Goal: Navigation & Orientation: Understand site structure

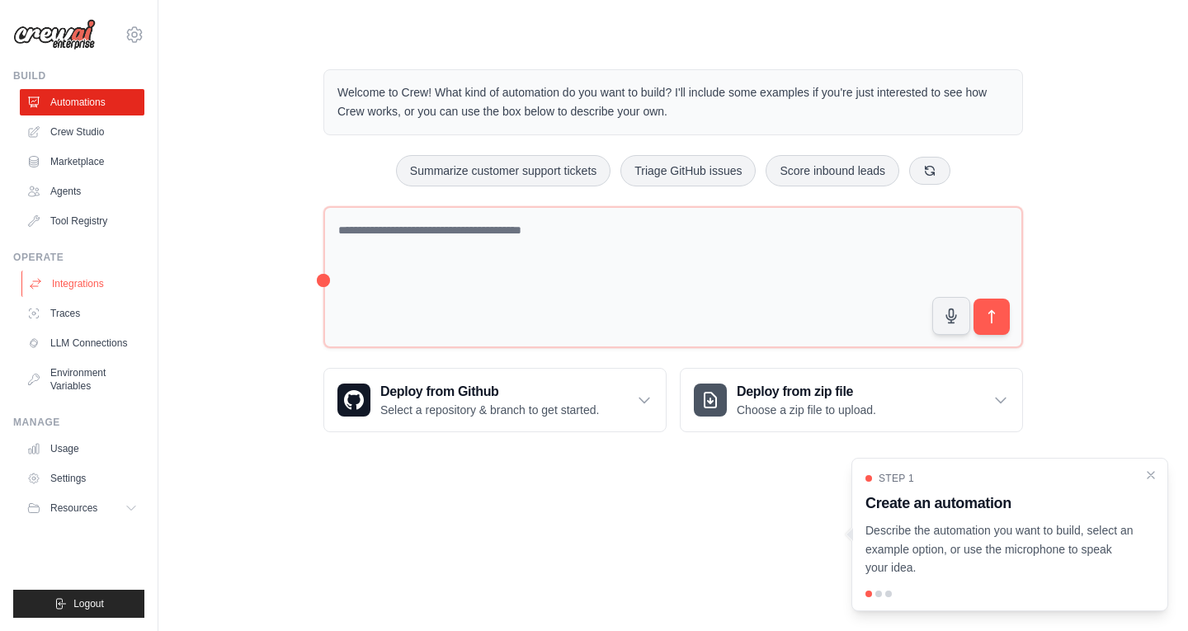
click at [66, 285] on link "Integrations" at bounding box center [83, 284] width 125 height 26
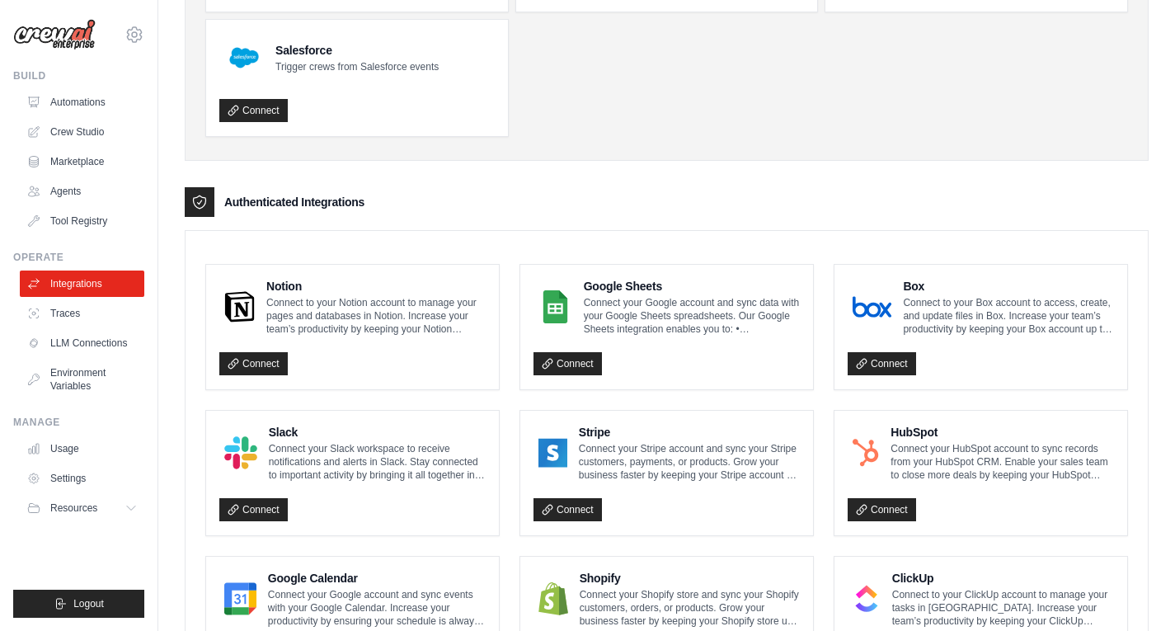
scroll to position [224, 0]
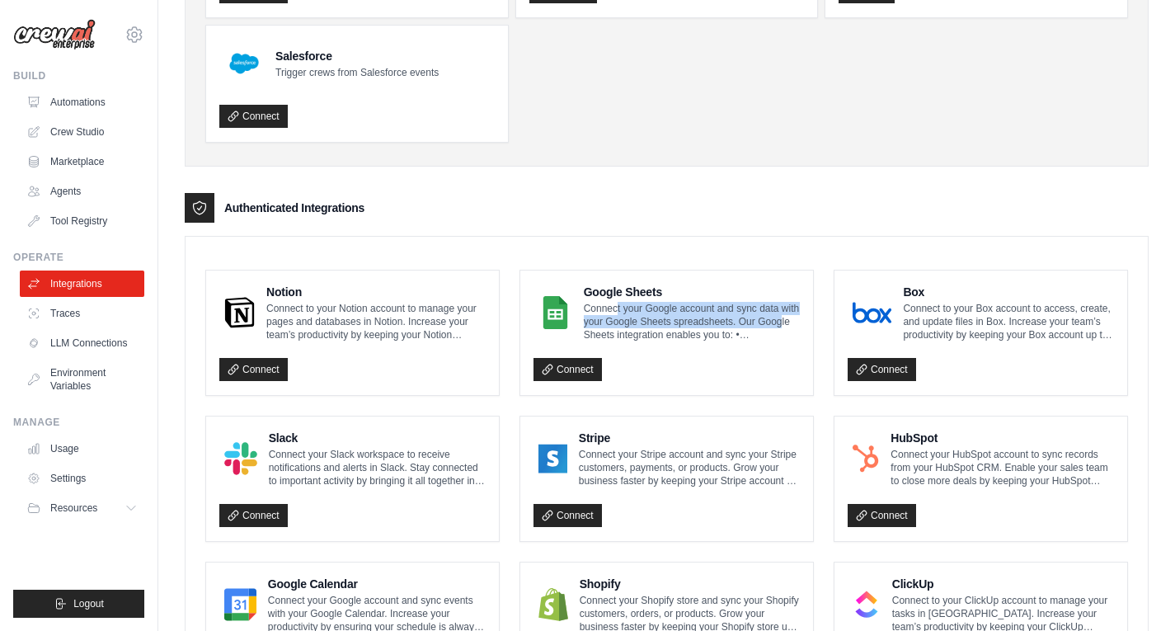
drag, startPoint x: 618, startPoint y: 307, endPoint x: 784, endPoint y: 315, distance: 166.8
click at [784, 315] on p "Connect your Google account and sync data with your Google Sheets spreadsheets.…" at bounding box center [692, 322] width 216 height 40
click at [737, 336] on p "Connect your Google account and sync data with your Google Sheets spreadsheets.…" at bounding box center [692, 322] width 216 height 40
click at [573, 366] on link "Connect" at bounding box center [568, 369] width 68 height 23
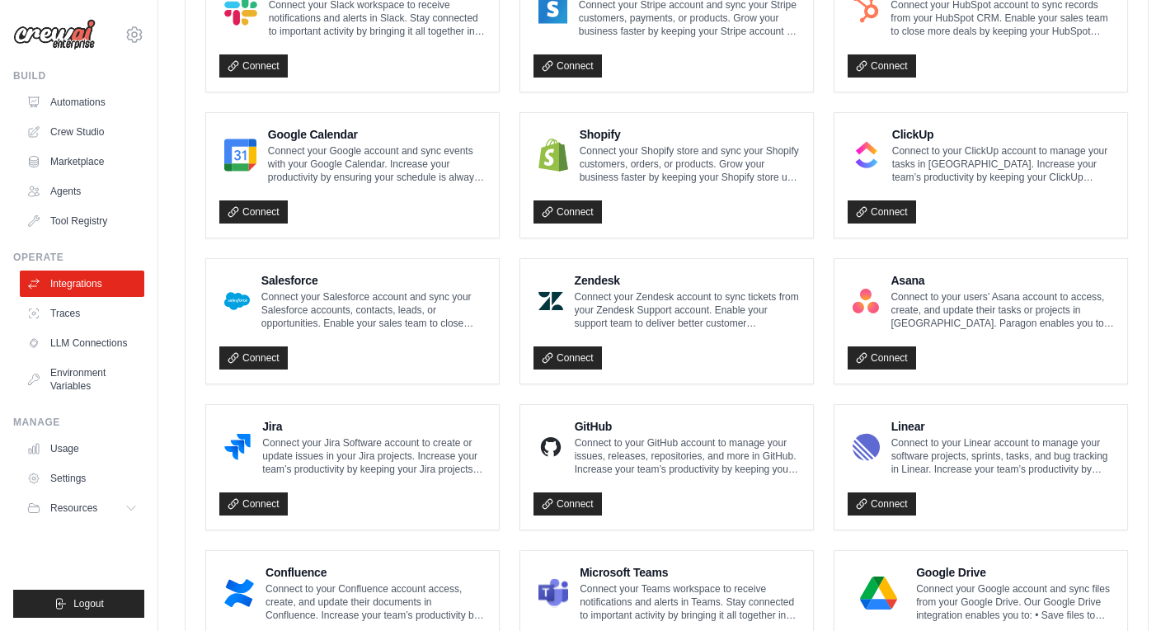
scroll to position [676, 0]
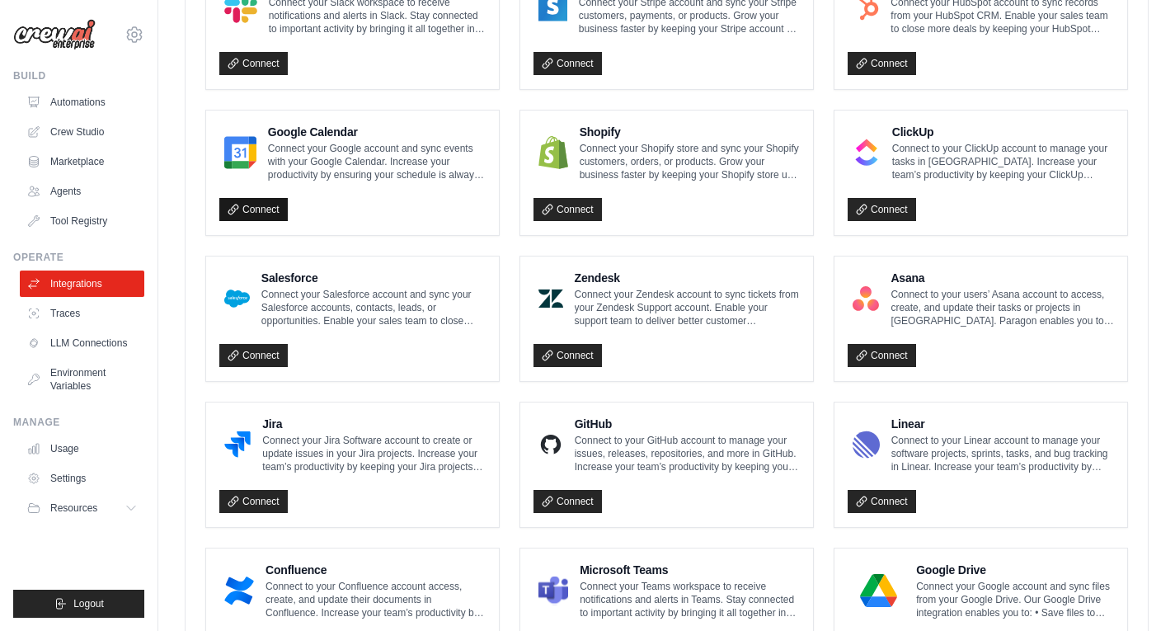
click at [243, 209] on link "Connect" at bounding box center [253, 209] width 68 height 23
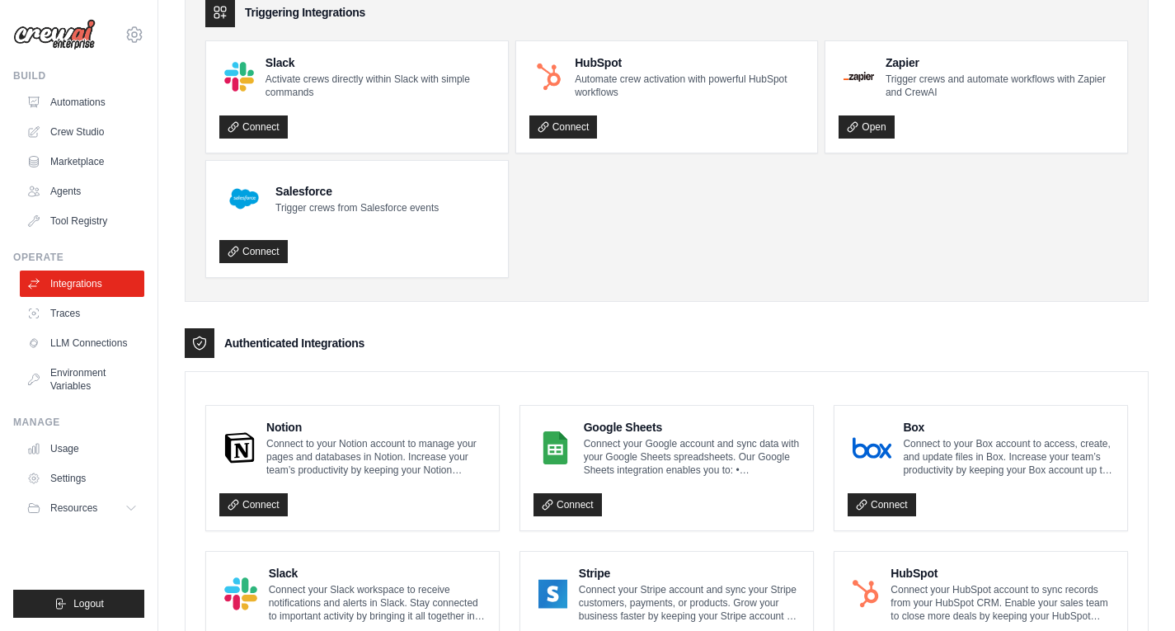
scroll to position [0, 0]
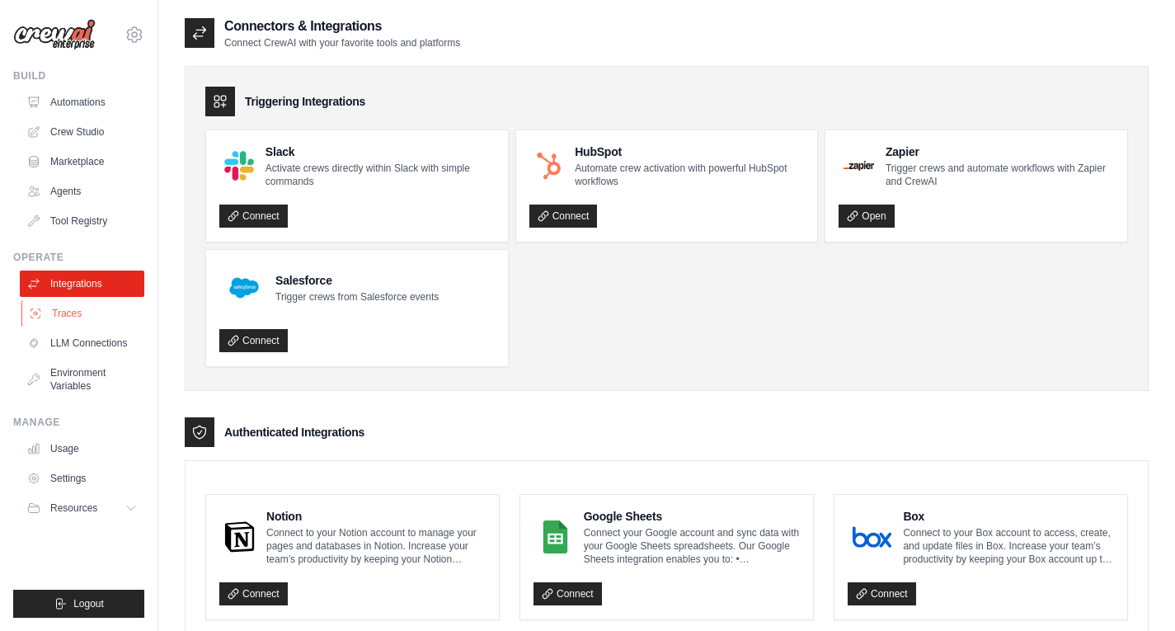
click at [83, 319] on link "Traces" at bounding box center [83, 313] width 125 height 26
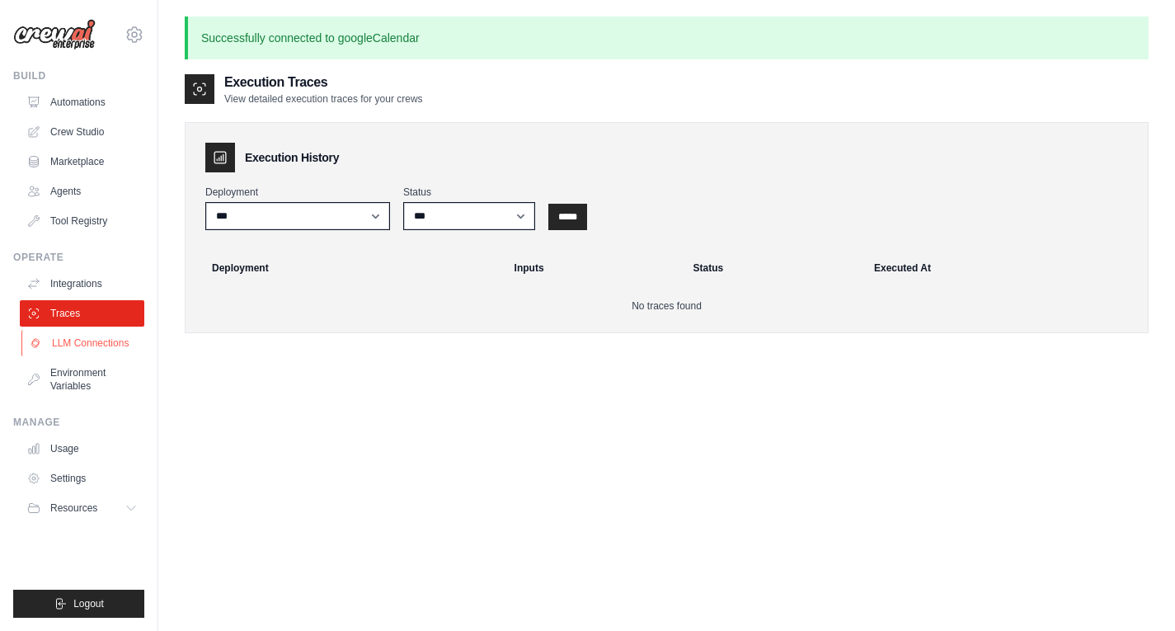
click at [97, 349] on link "LLM Connections" at bounding box center [83, 343] width 125 height 26
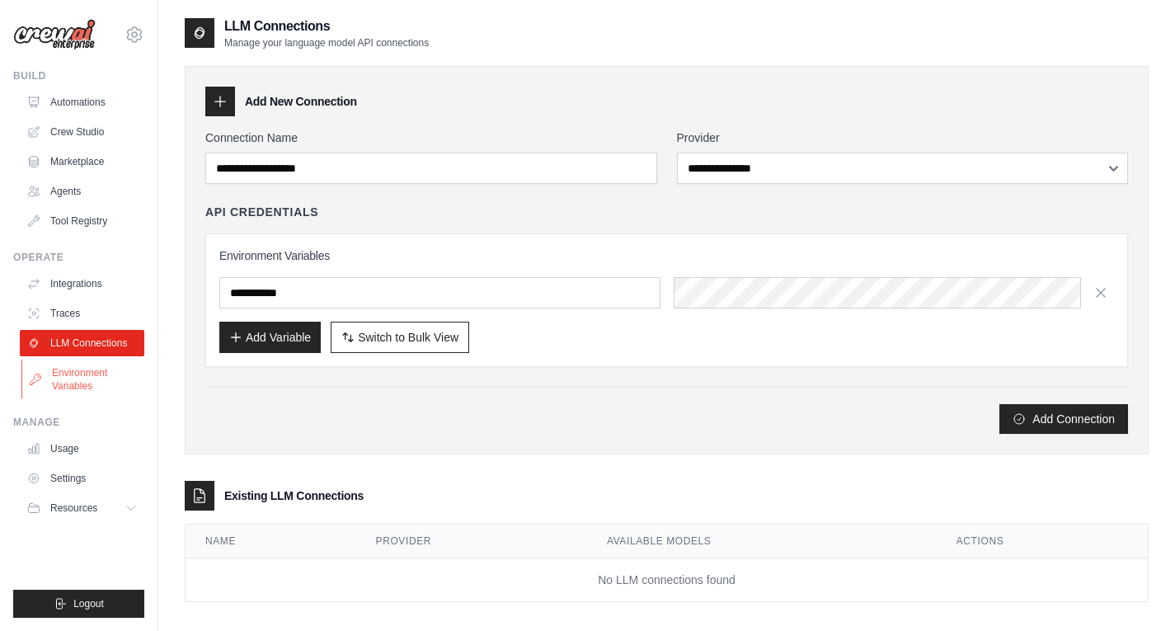
click at [80, 379] on link "Environment Variables" at bounding box center [83, 380] width 125 height 40
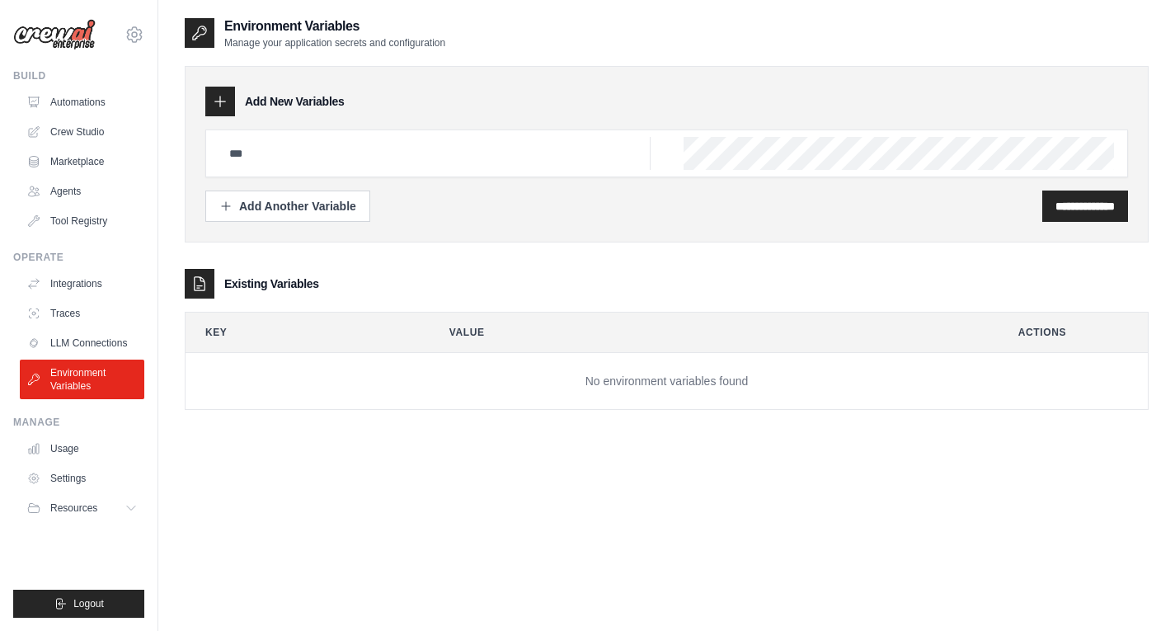
scroll to position [33, 0]
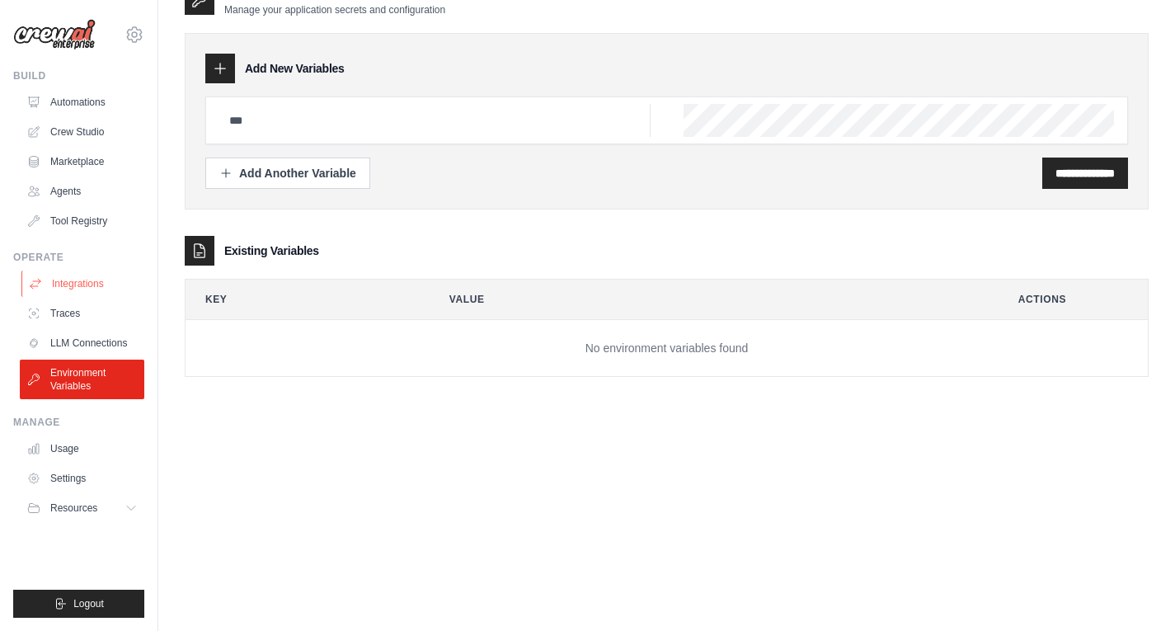
click at [91, 282] on link "Integrations" at bounding box center [83, 284] width 125 height 26
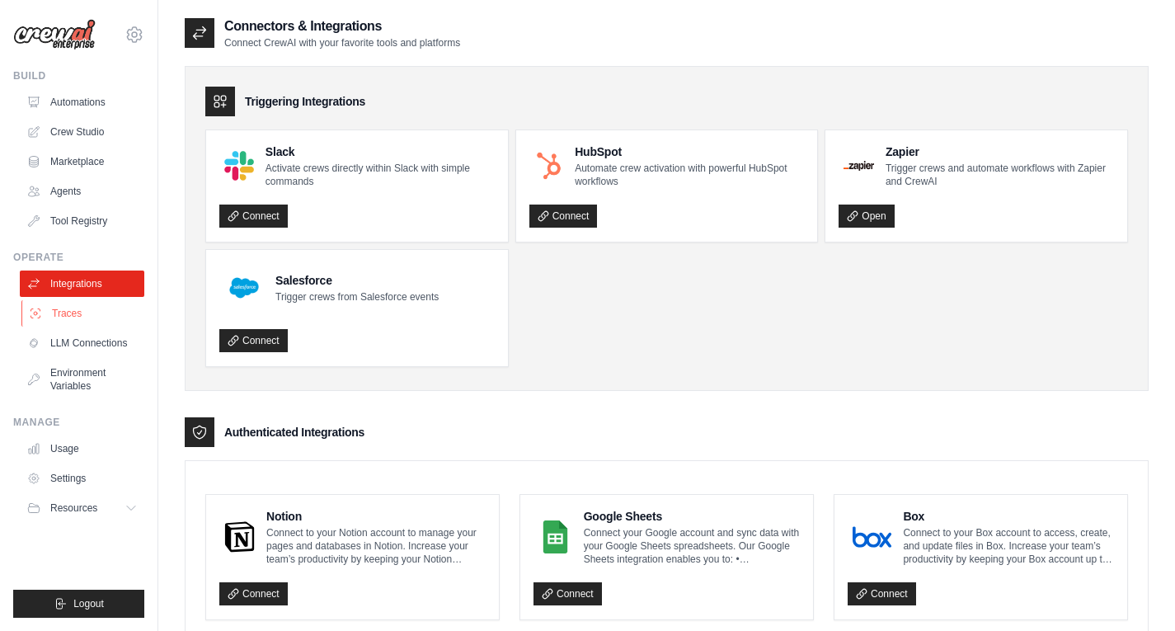
click at [65, 307] on link "Traces" at bounding box center [83, 313] width 125 height 26
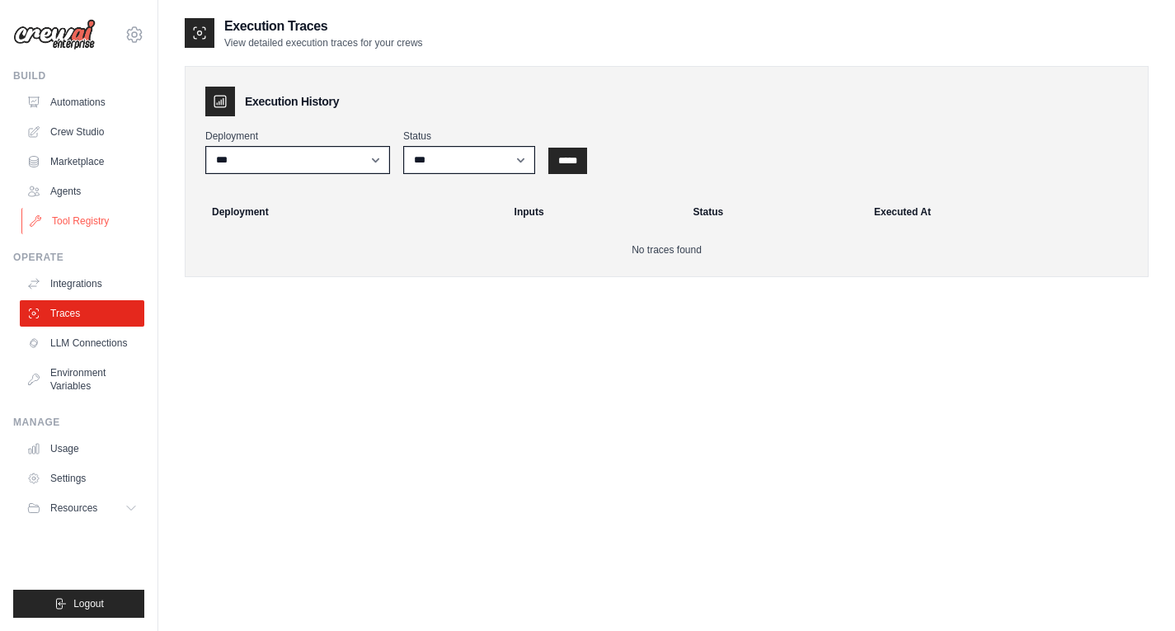
click at [103, 217] on link "Tool Registry" at bounding box center [83, 221] width 125 height 26
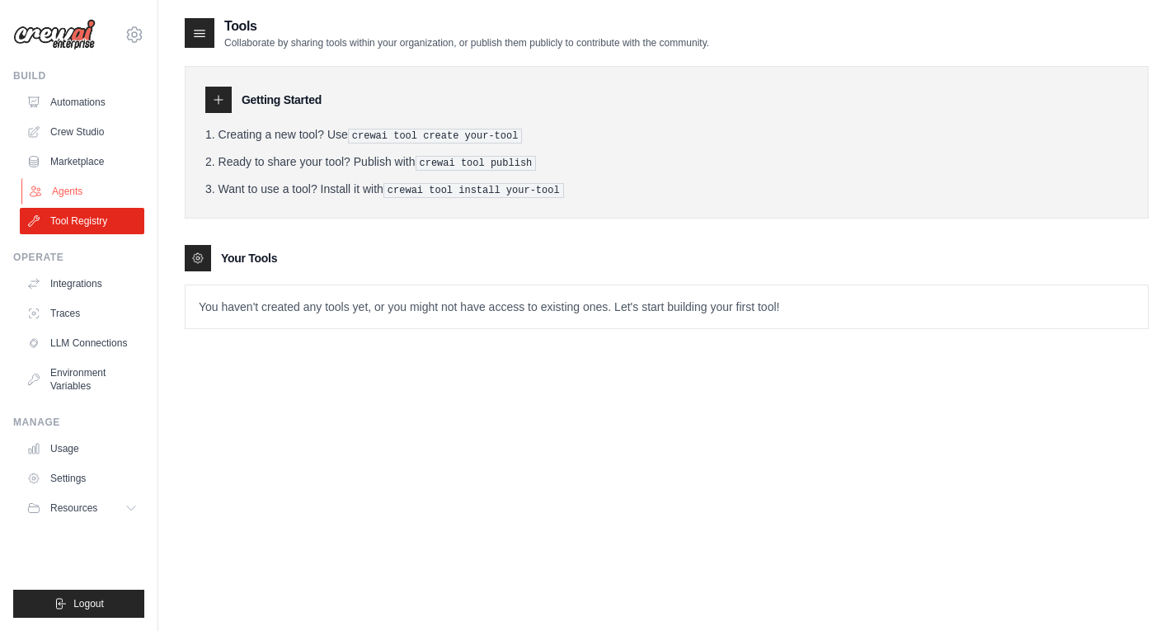
click at [101, 182] on link "Agents" at bounding box center [83, 191] width 125 height 26
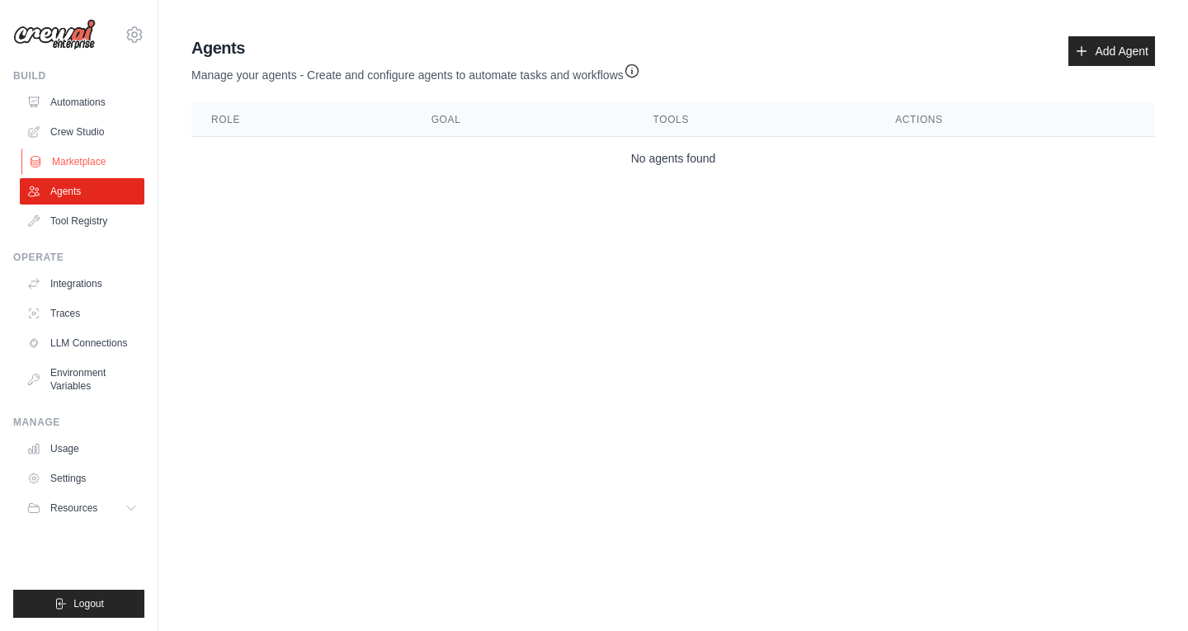
click at [110, 152] on link "Marketplace" at bounding box center [83, 161] width 125 height 26
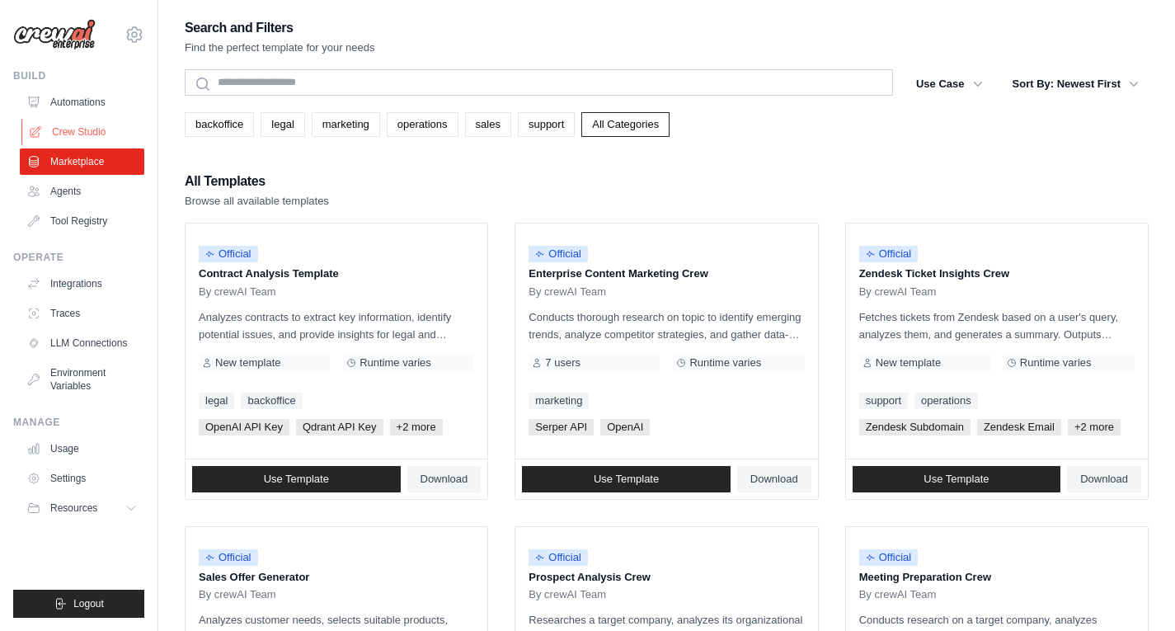
click at [101, 130] on link "Crew Studio" at bounding box center [83, 132] width 125 height 26
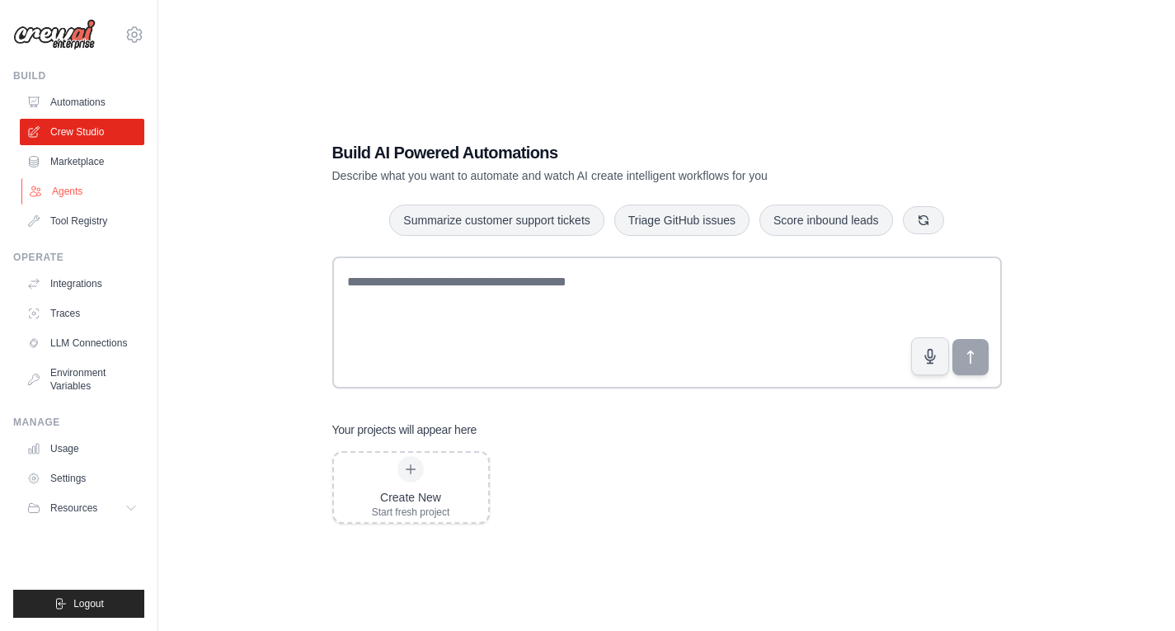
click at [49, 200] on link "Agents" at bounding box center [83, 191] width 125 height 26
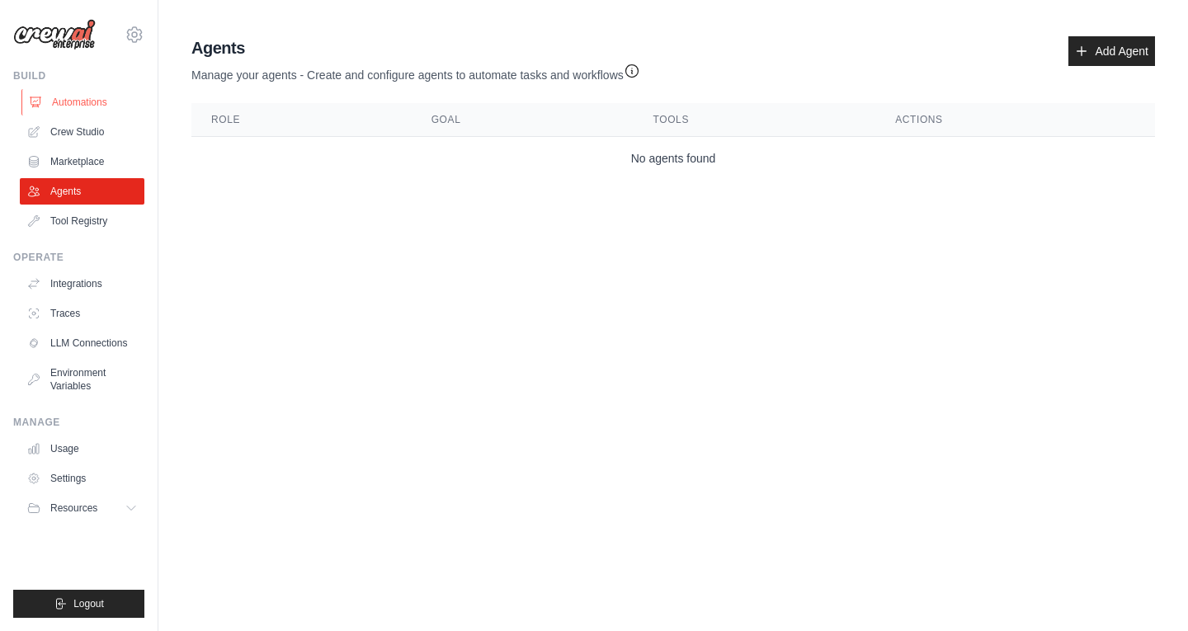
click at [116, 92] on link "Automations" at bounding box center [83, 102] width 125 height 26
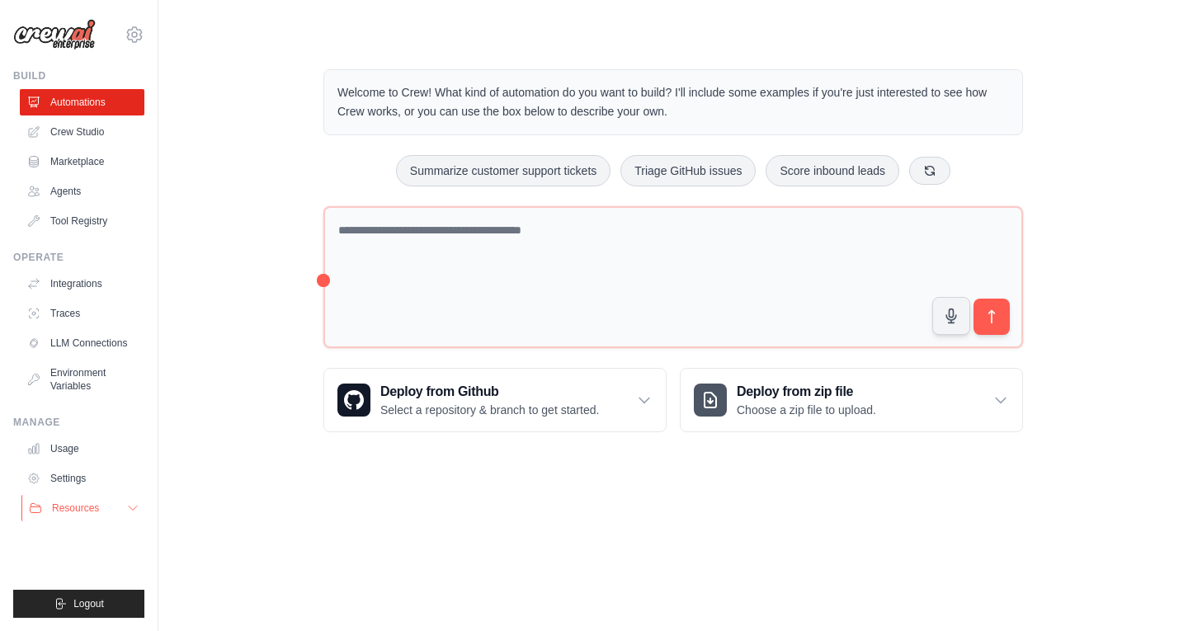
click at [104, 511] on button "Resources" at bounding box center [83, 508] width 125 height 26
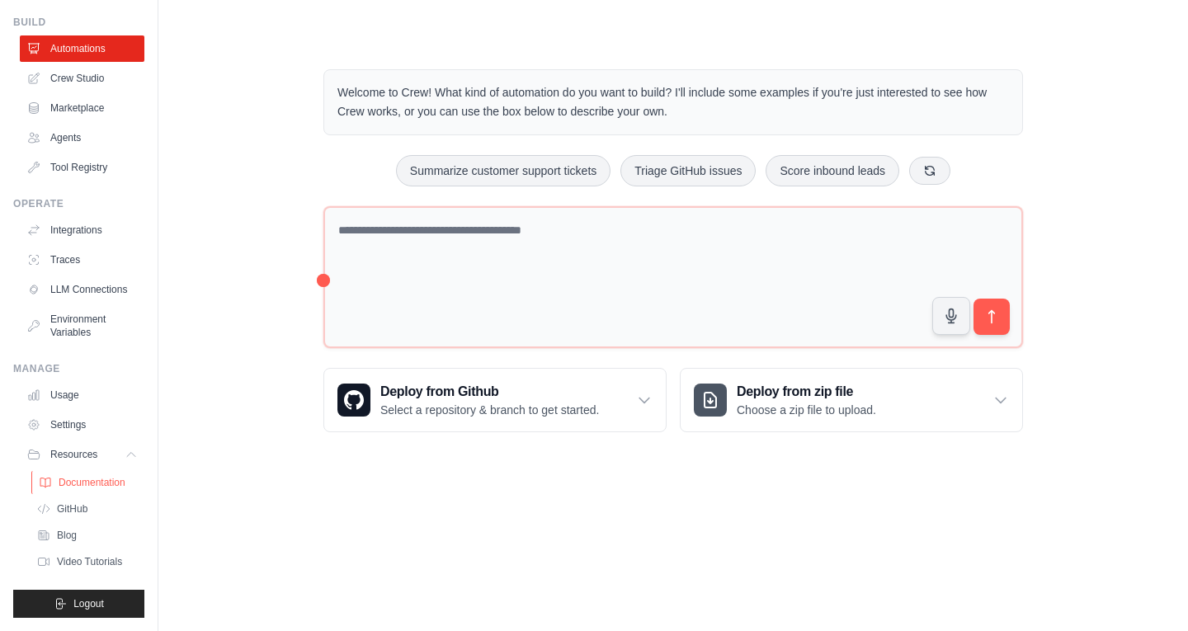
click at [101, 482] on span "Documentation" at bounding box center [92, 482] width 67 height 13
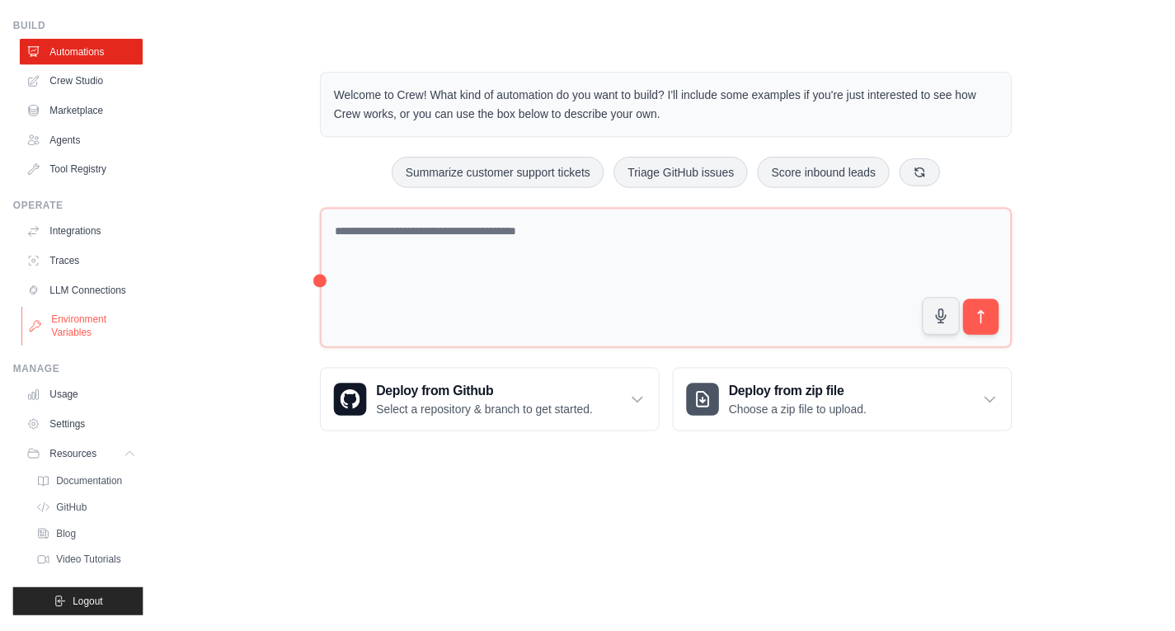
scroll to position [0, 0]
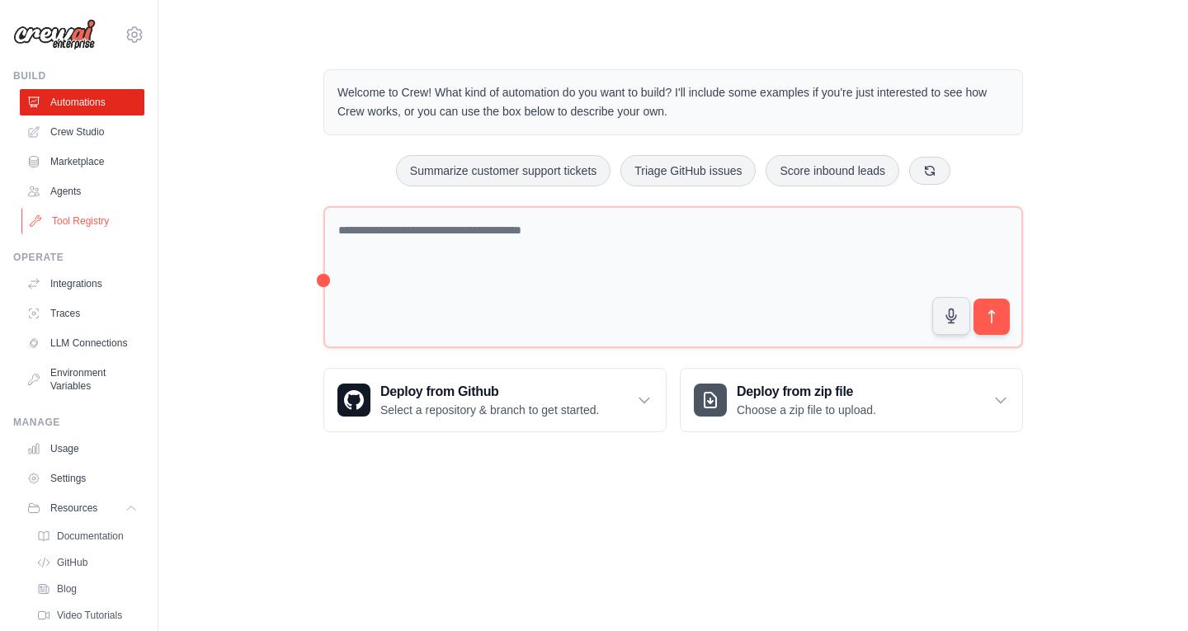
click at [78, 222] on link "Tool Registry" at bounding box center [83, 221] width 125 height 26
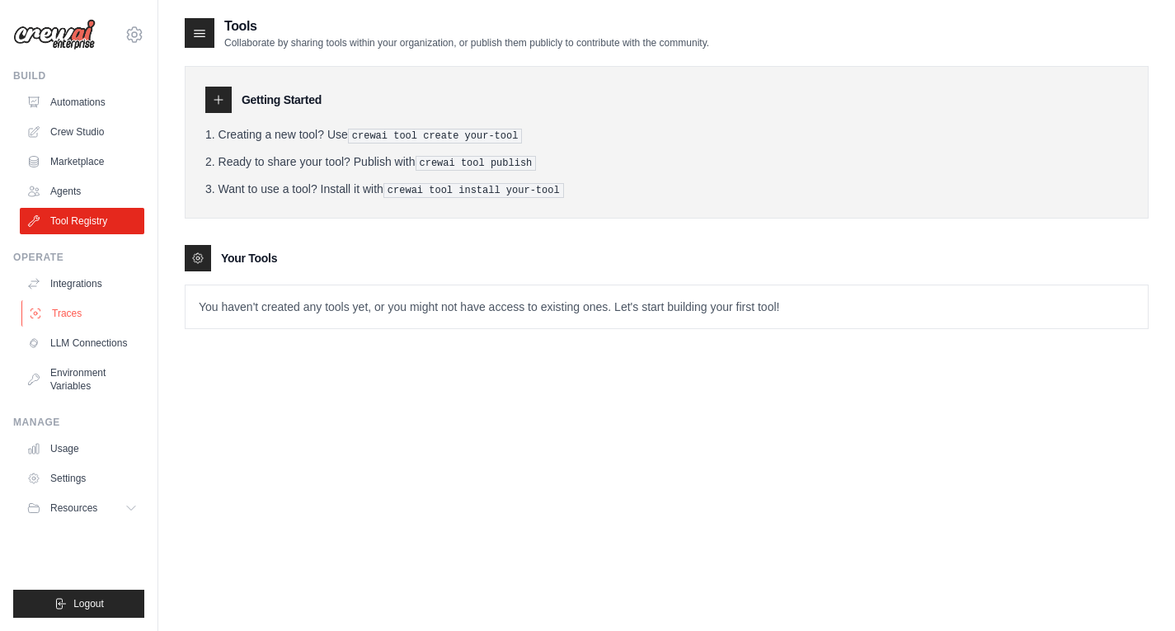
click at [76, 308] on link "Traces" at bounding box center [83, 313] width 125 height 26
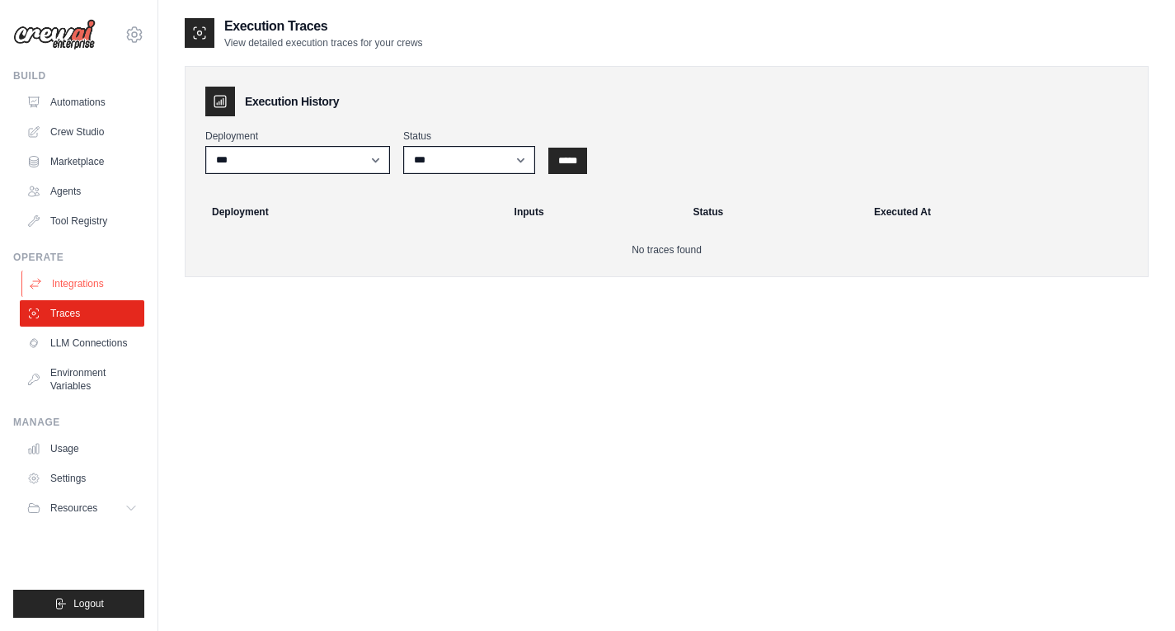
click at [94, 284] on link "Integrations" at bounding box center [83, 284] width 125 height 26
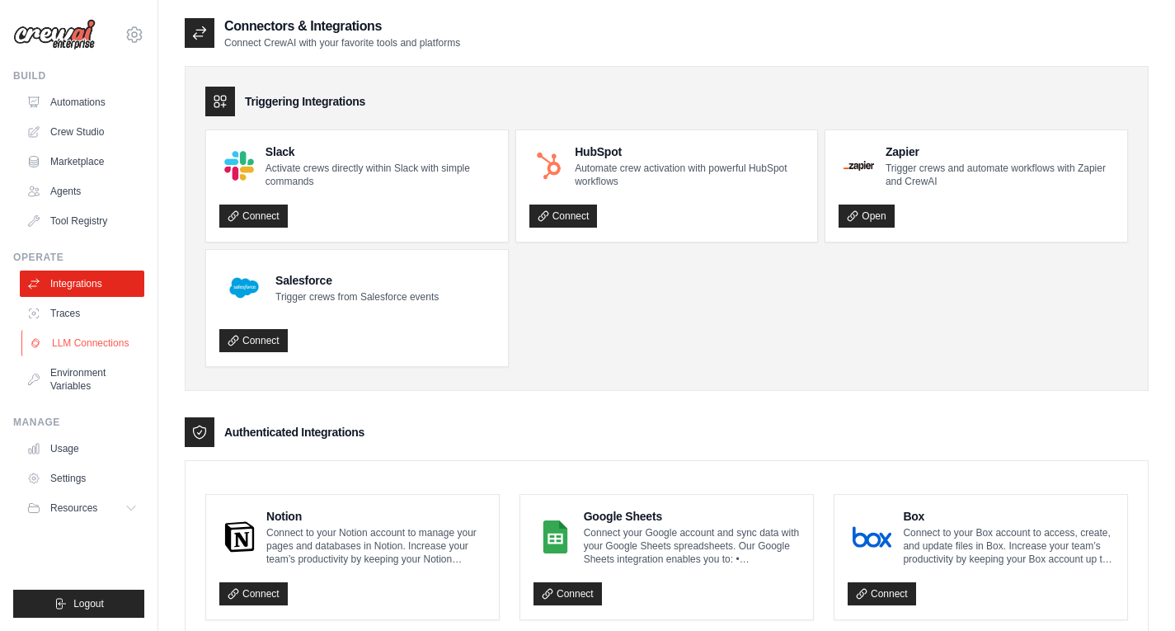
click at [79, 343] on link "LLM Connections" at bounding box center [83, 343] width 125 height 26
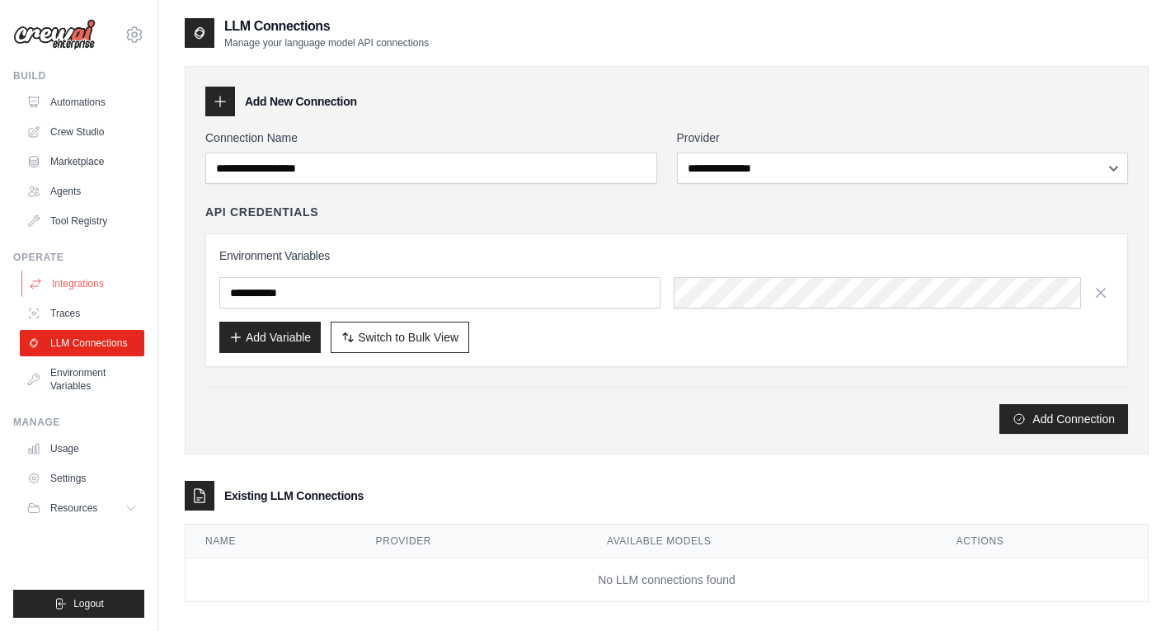
click at [92, 283] on link "Integrations" at bounding box center [83, 284] width 125 height 26
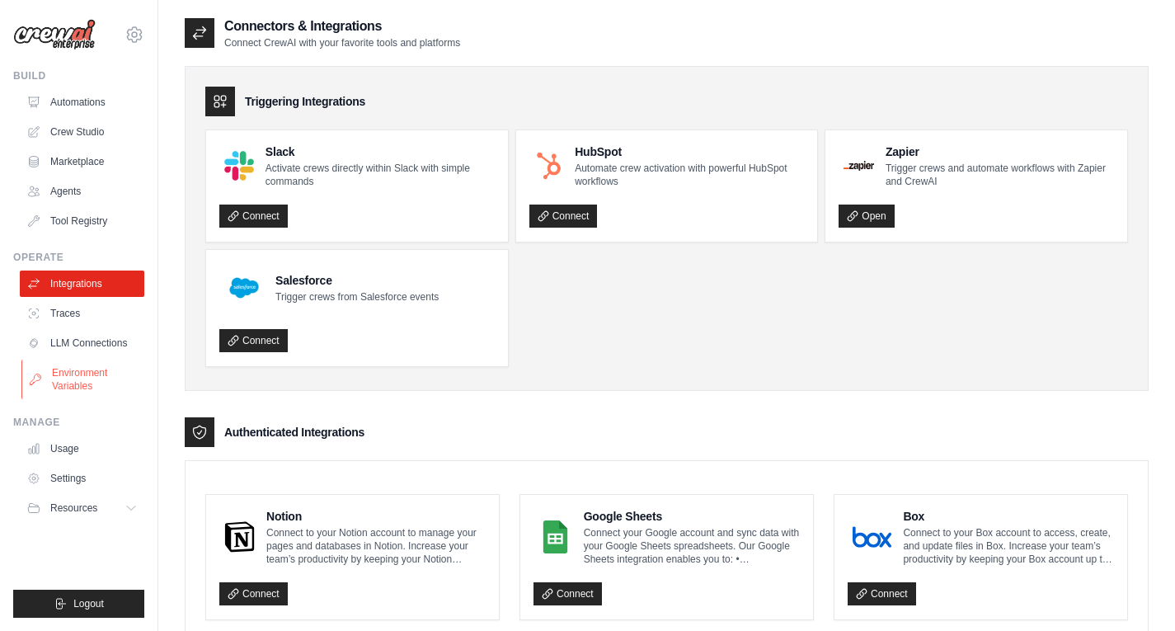
click at [82, 381] on link "Environment Variables" at bounding box center [83, 380] width 125 height 40
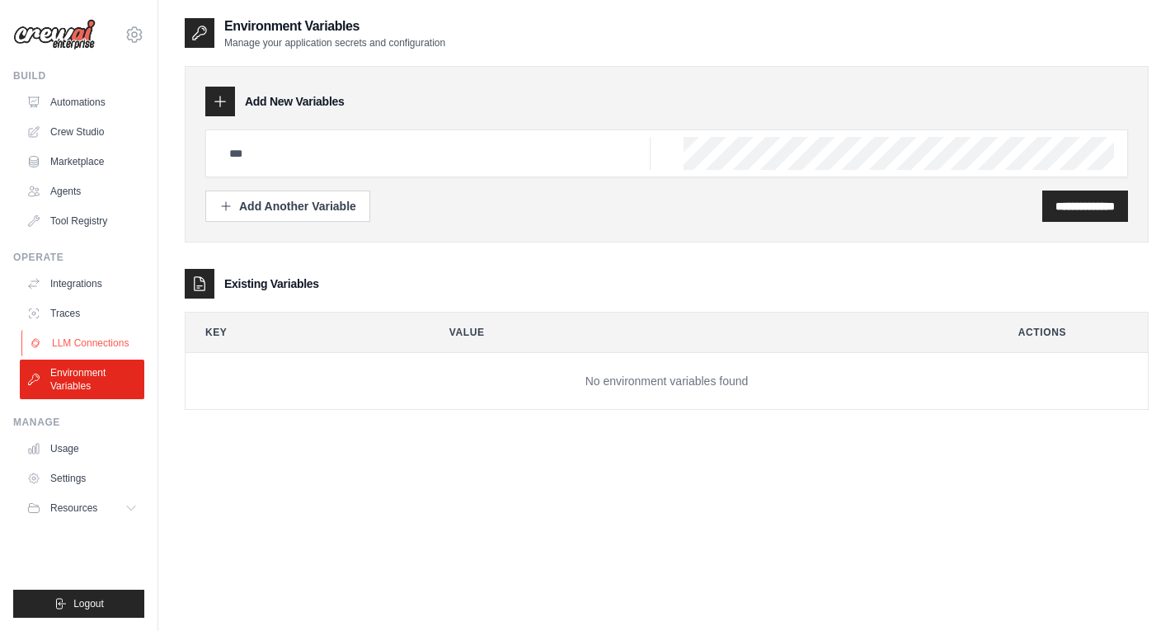
click at [88, 343] on link "LLM Connections" at bounding box center [83, 343] width 125 height 26
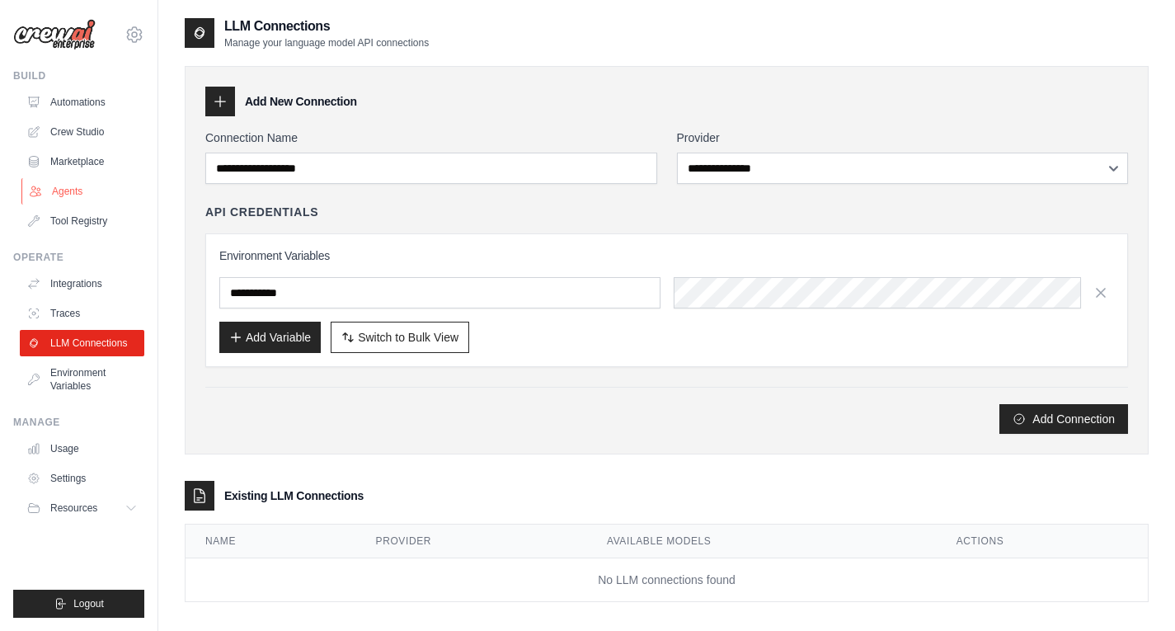
click at [68, 193] on link "Agents" at bounding box center [83, 191] width 125 height 26
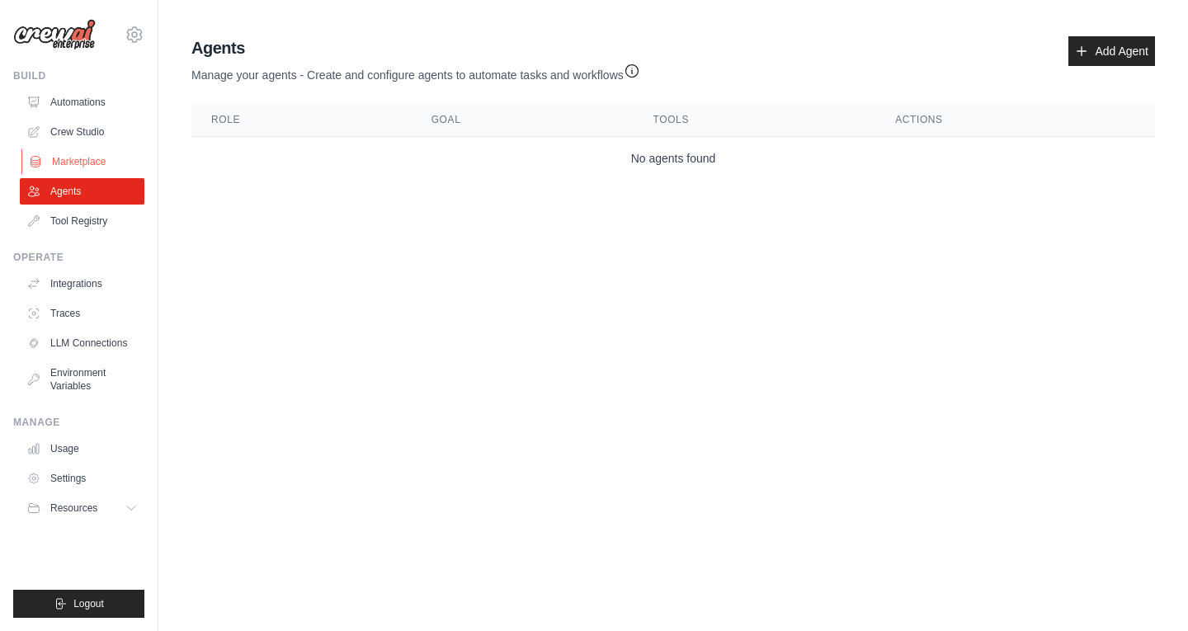
click at [68, 167] on link "Marketplace" at bounding box center [83, 161] width 125 height 26
